Goal: Navigation & Orientation: Find specific page/section

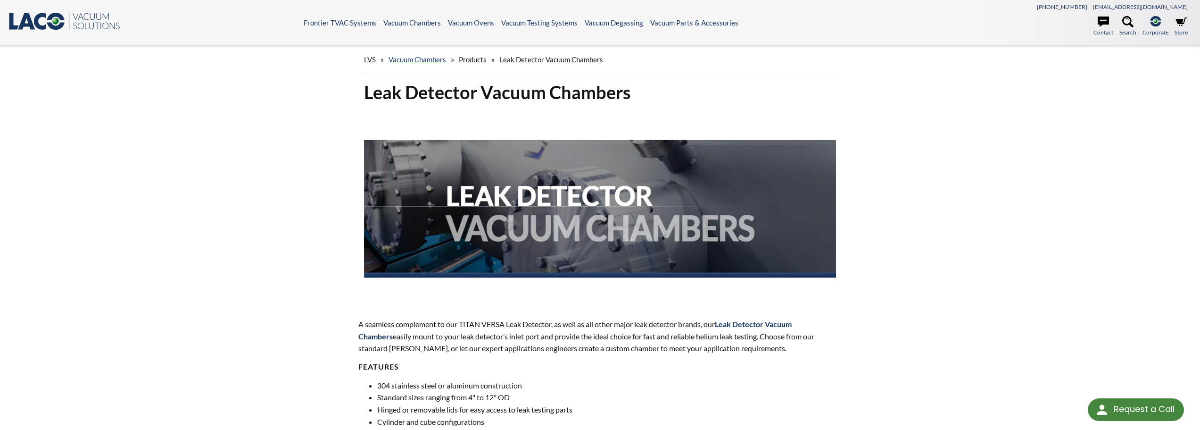
scroll to position [315, 0]
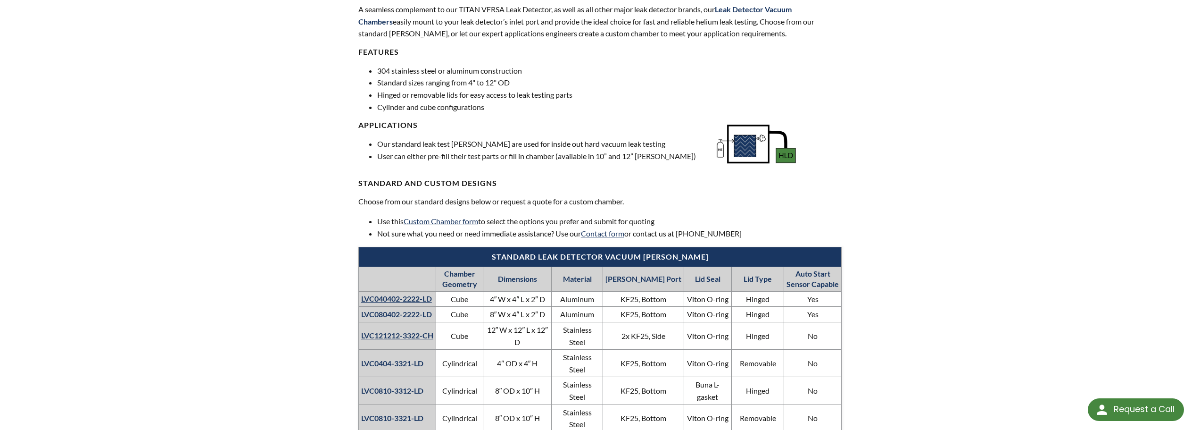
select select "Language Translate Widget"
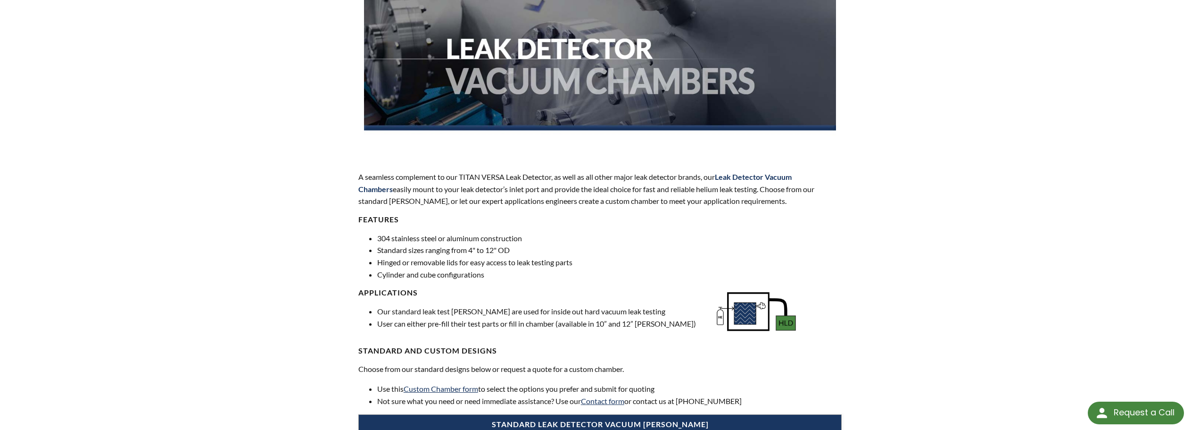
scroll to position [0, 0]
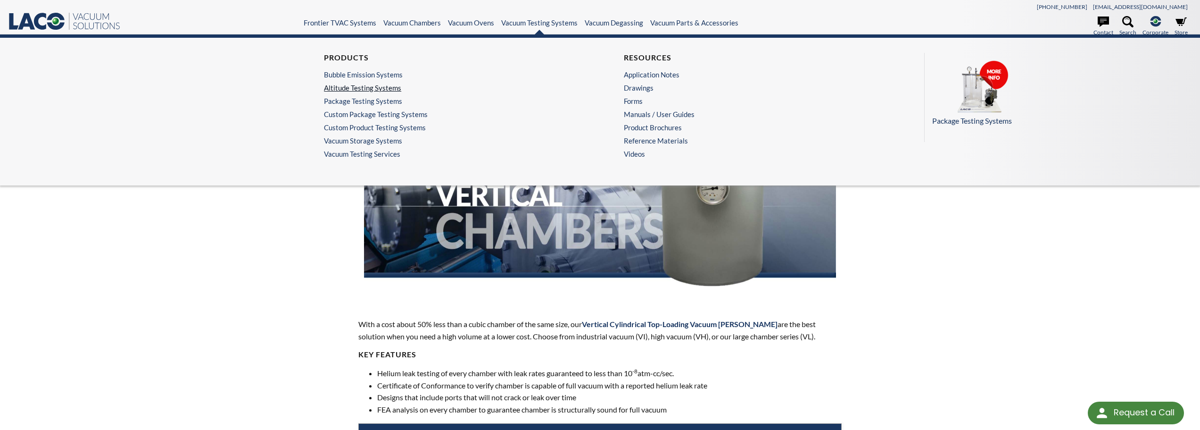
click at [389, 90] on link "Altitude Testing Systems" at bounding box center [447, 87] width 247 height 8
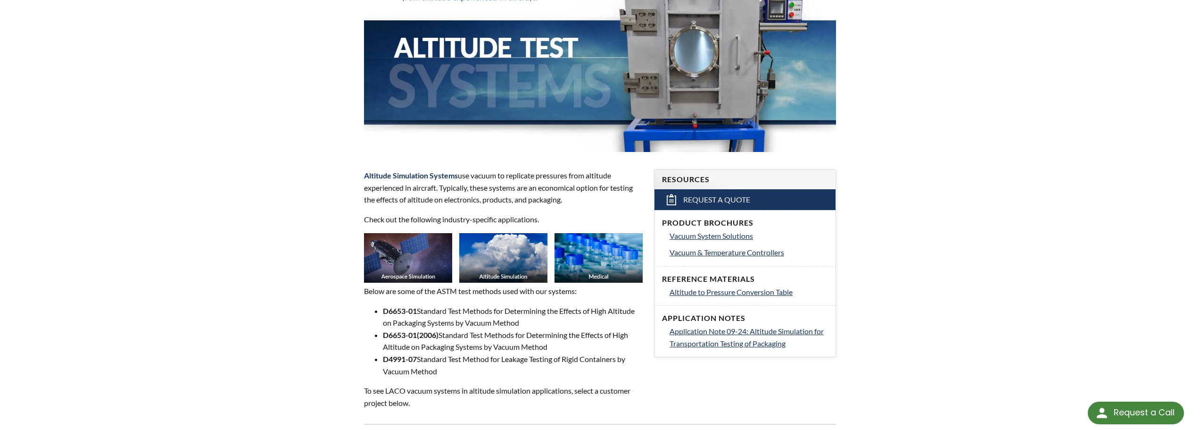
scroll to position [157, 0]
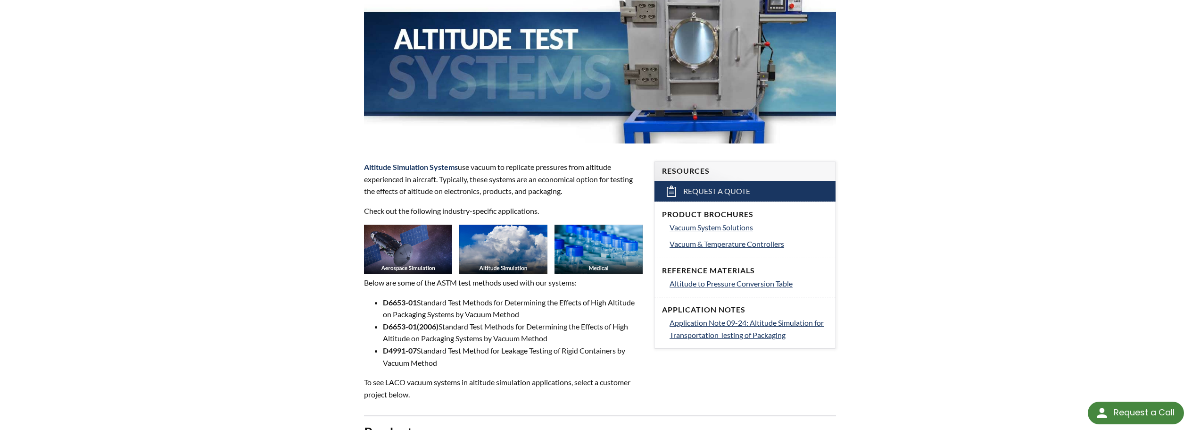
click at [390, 256] on img at bounding box center [408, 249] width 88 height 50
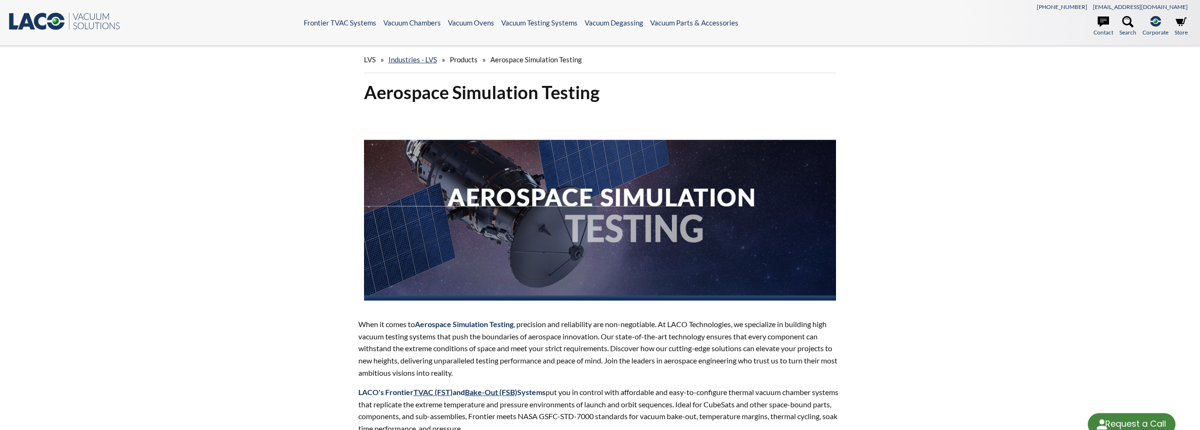
select select "Language Translate Widget"
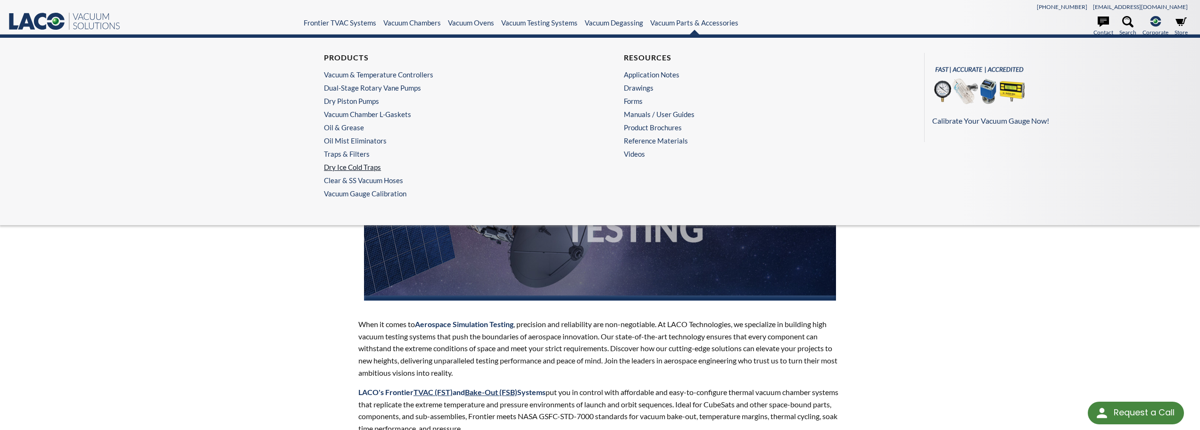
click at [363, 164] on link "Dry Ice Cold Traps" at bounding box center [447, 167] width 247 height 8
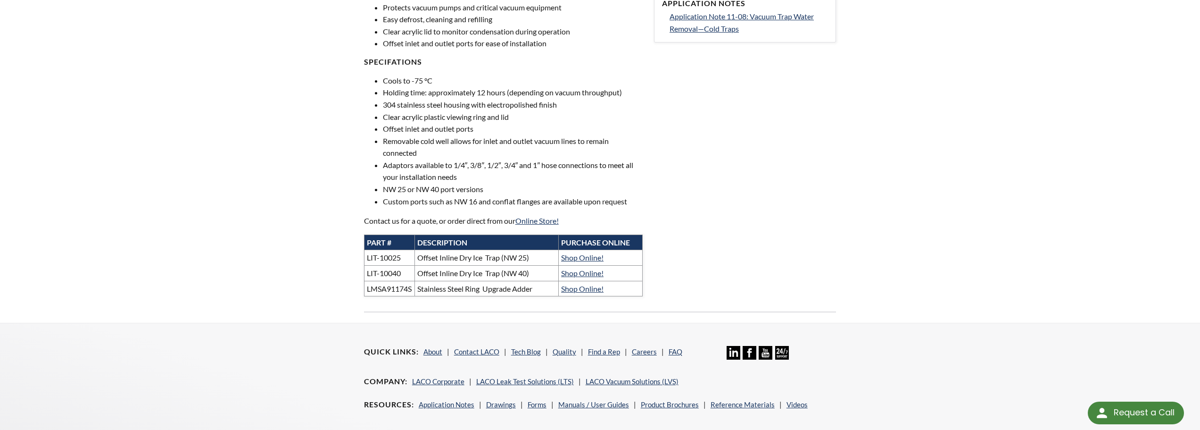
scroll to position [472, 0]
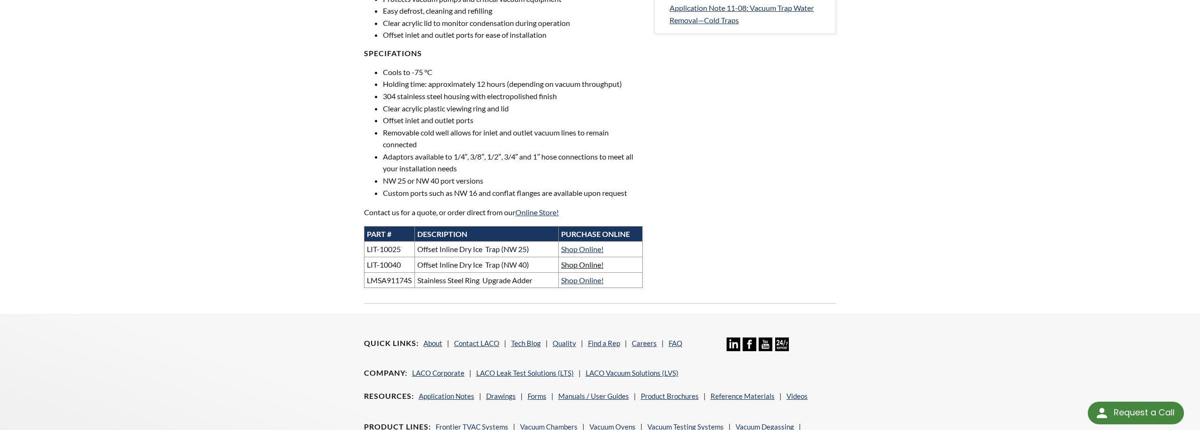
click at [594, 260] on link "Shop Online!" at bounding box center [582, 264] width 42 height 9
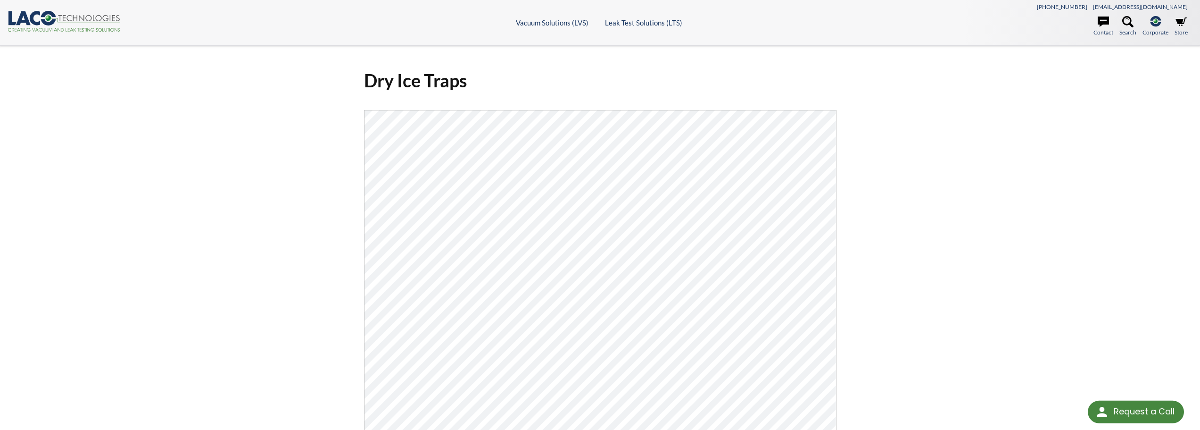
select select "Language Translate Widget"
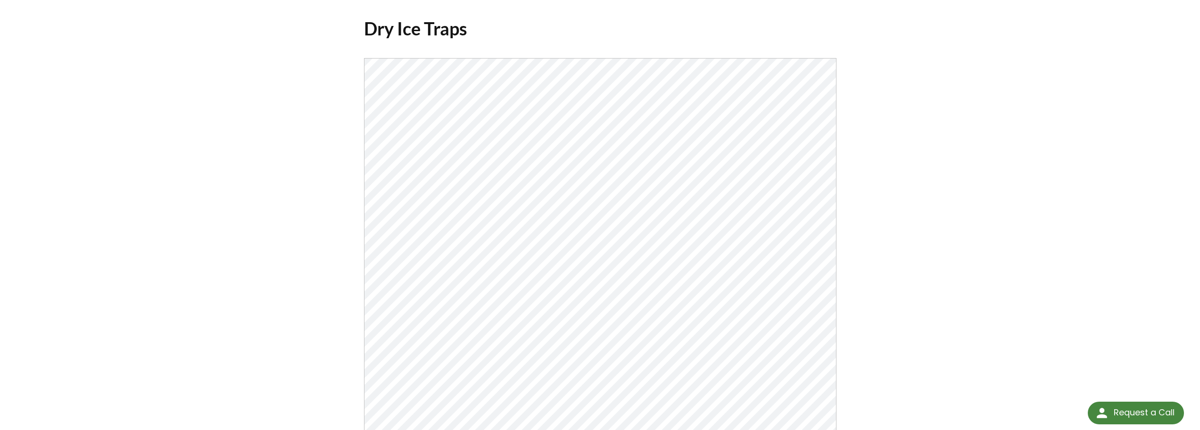
scroll to position [44, 0]
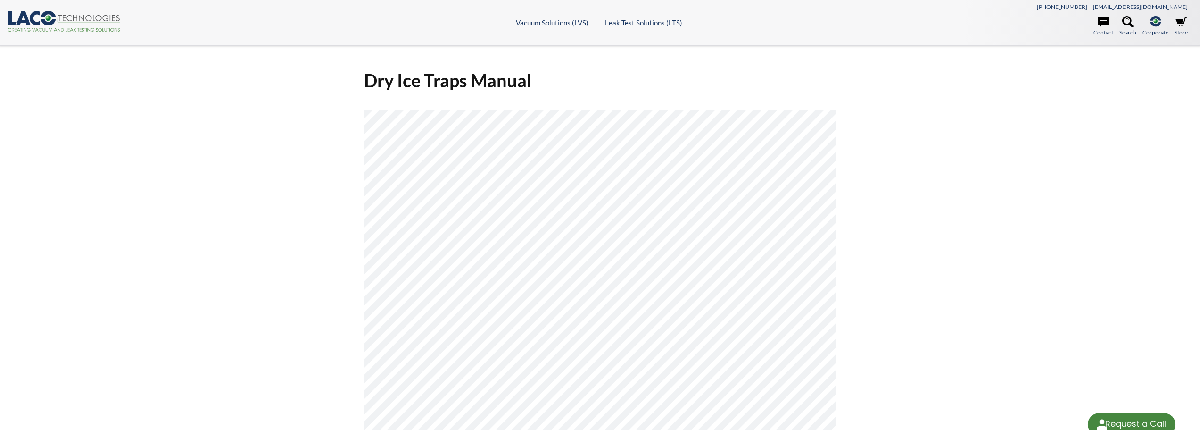
select select "Language Translate Widget"
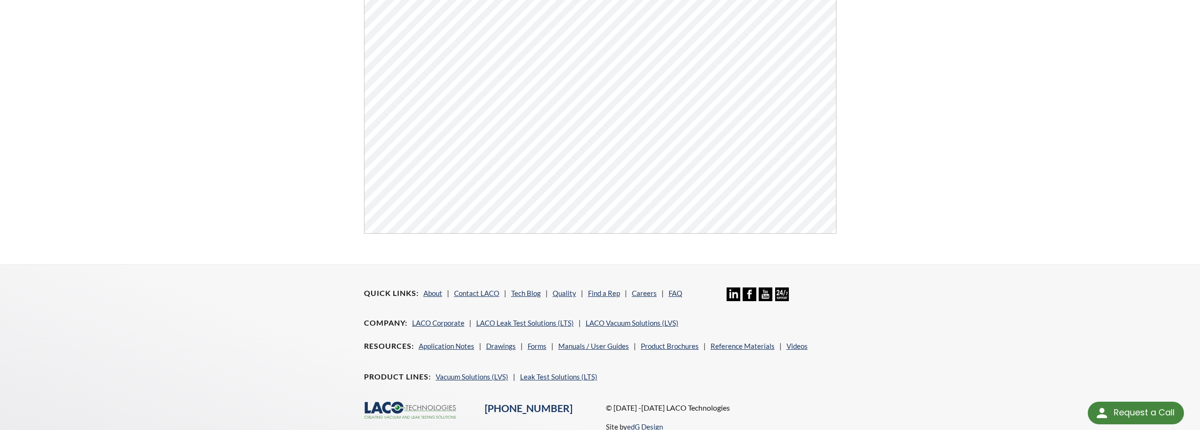
scroll to position [315, 0]
